Goal: Use online tool/utility

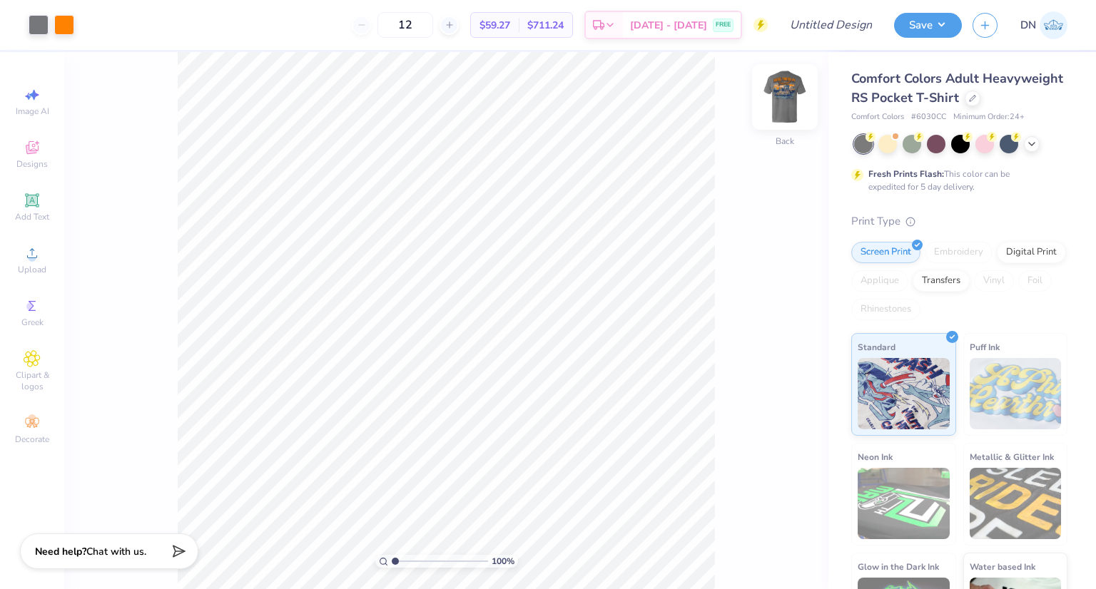
click at [790, 103] on img at bounding box center [784, 96] width 57 height 57
click at [118, 22] on div at bounding box center [116, 24] width 20 height 20
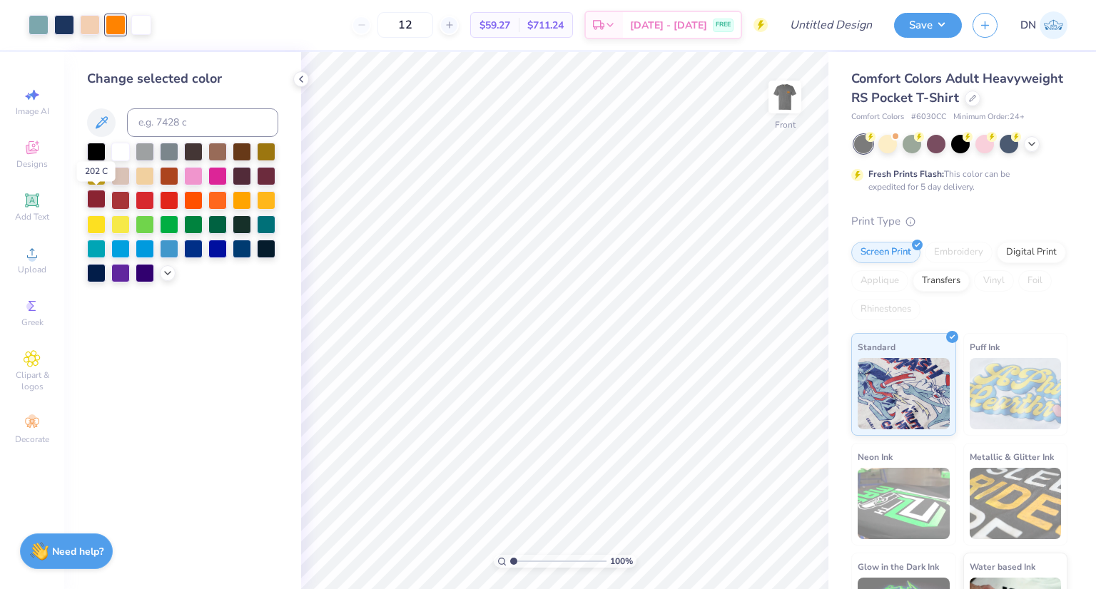
click at [93, 195] on div at bounding box center [96, 199] width 19 height 19
click at [166, 273] on icon at bounding box center [167, 271] width 11 height 11
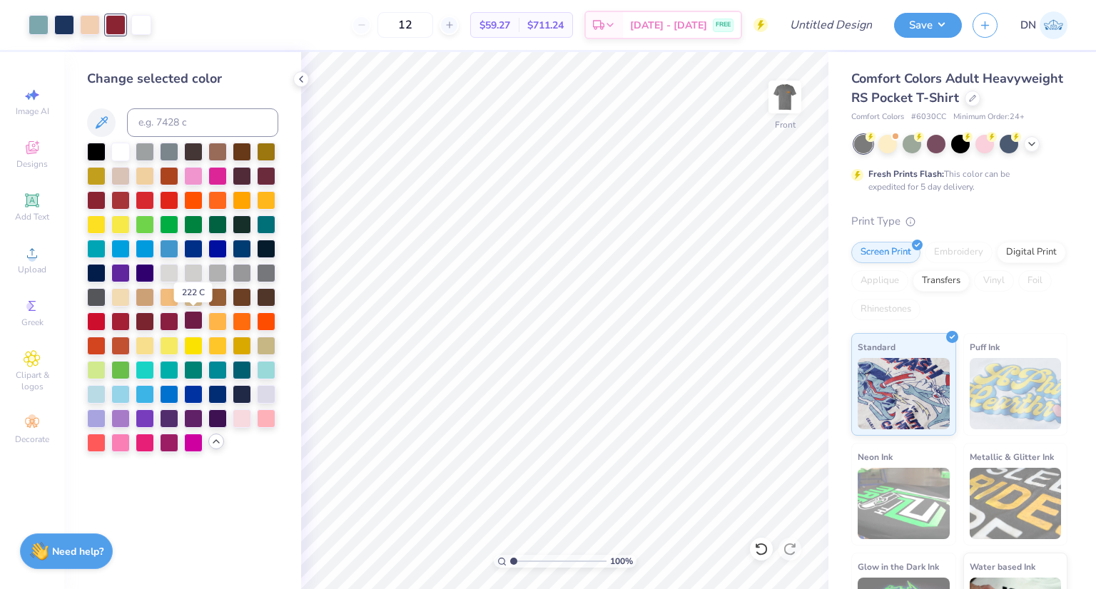
click at [190, 326] on div at bounding box center [193, 320] width 19 height 19
click at [145, 315] on div at bounding box center [145, 320] width 19 height 19
click at [96, 192] on div at bounding box center [96, 200] width 19 height 19
click at [140, 24] on div at bounding box center [141, 24] width 20 height 20
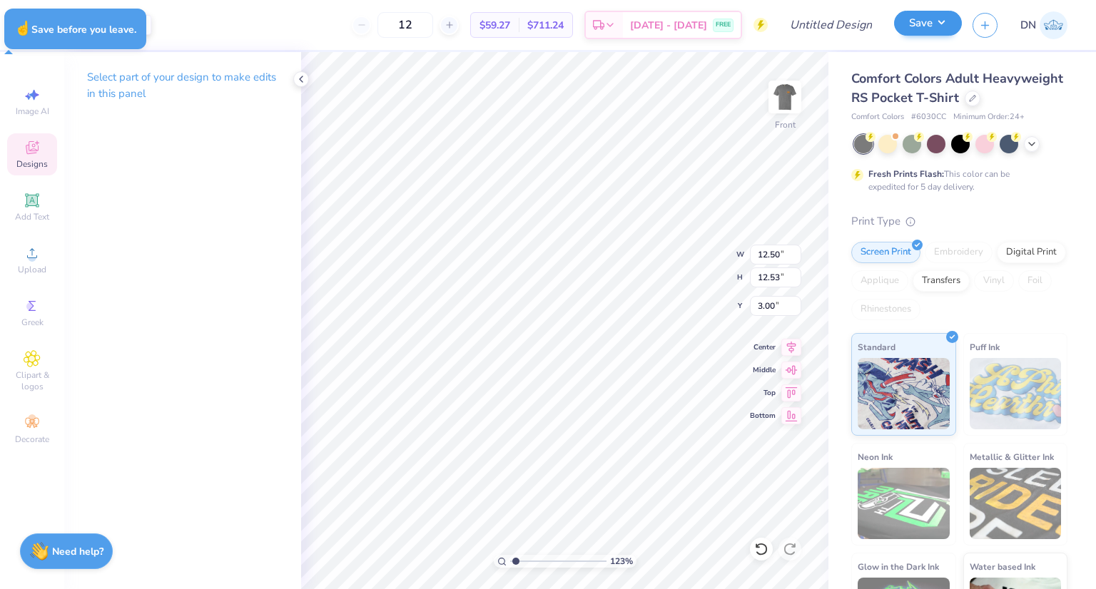
type input "1.22700146778018"
